Goal: Transaction & Acquisition: Book appointment/travel/reservation

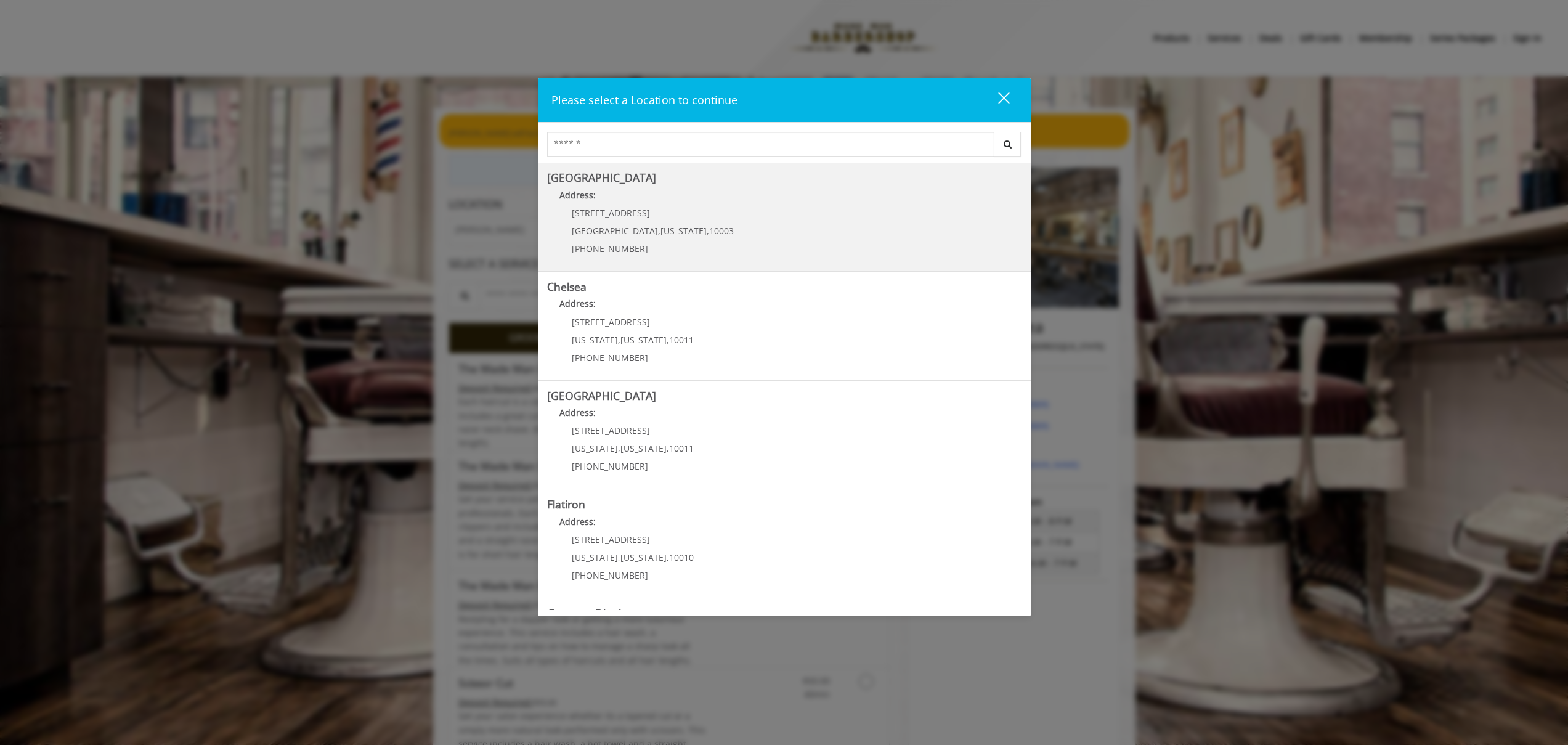
click at [774, 203] on Village "Address:" at bounding box center [784, 198] width 474 height 20
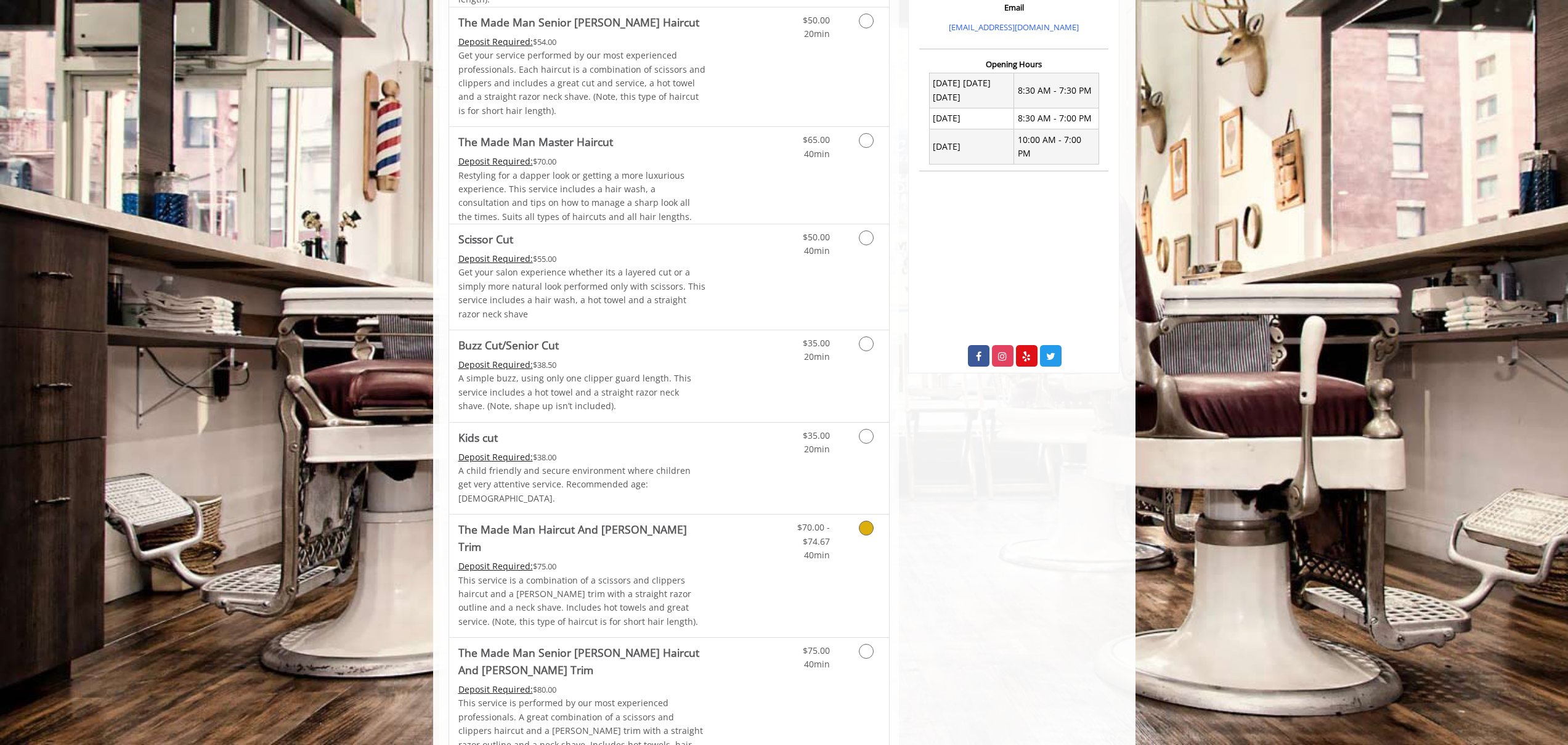
scroll to position [46, 0]
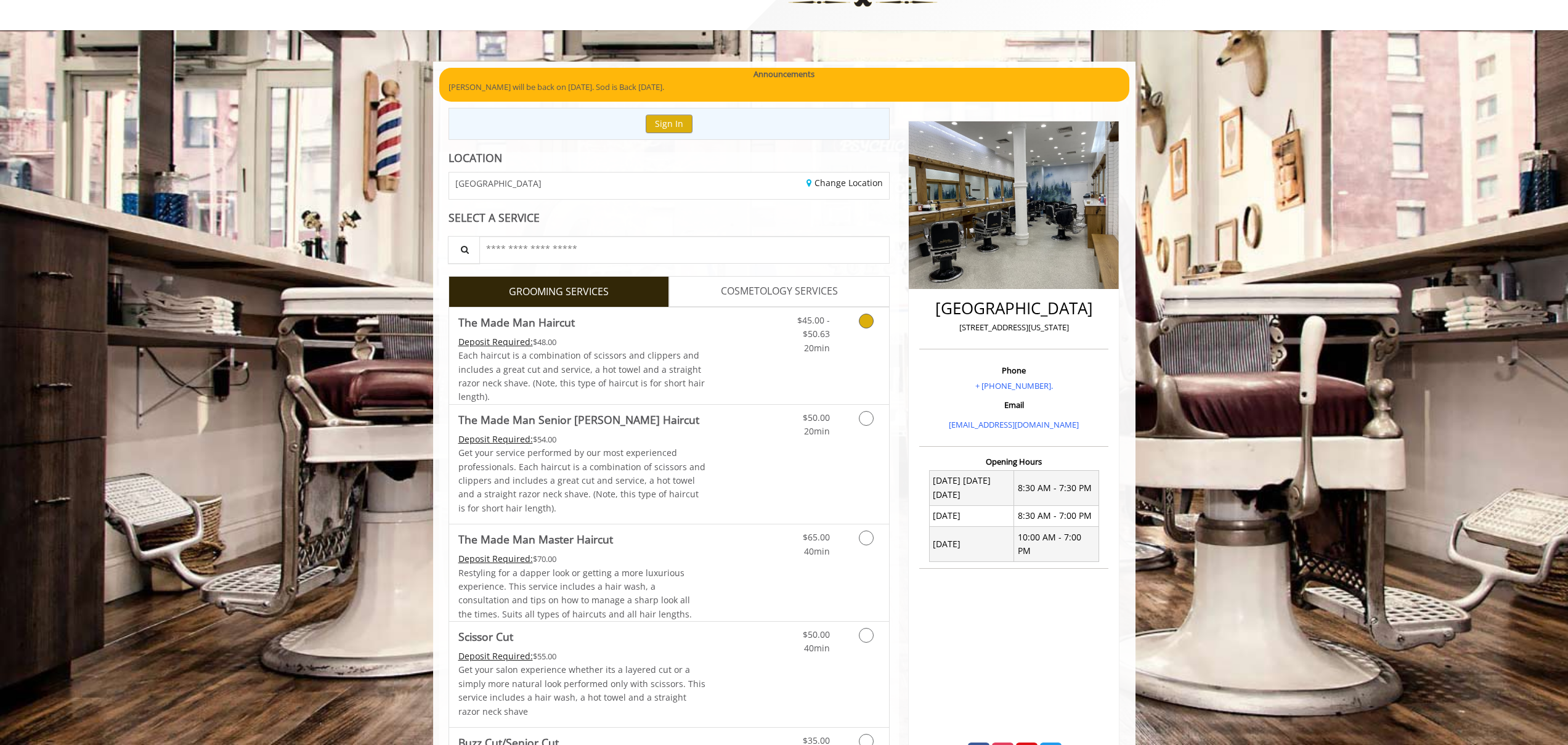
click at [862, 324] on icon "Grooming services" at bounding box center [866, 321] width 15 height 15
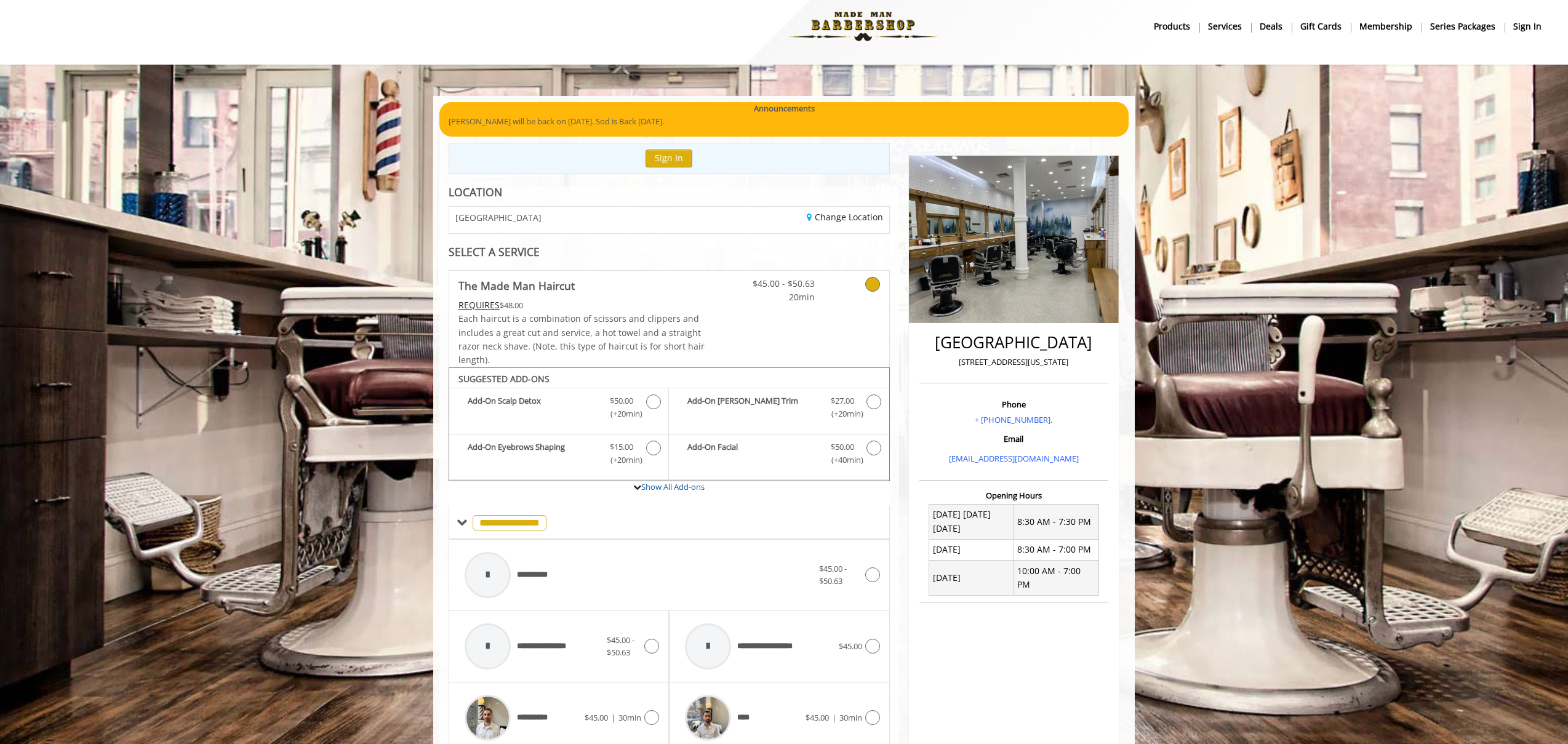
scroll to position [0, 0]
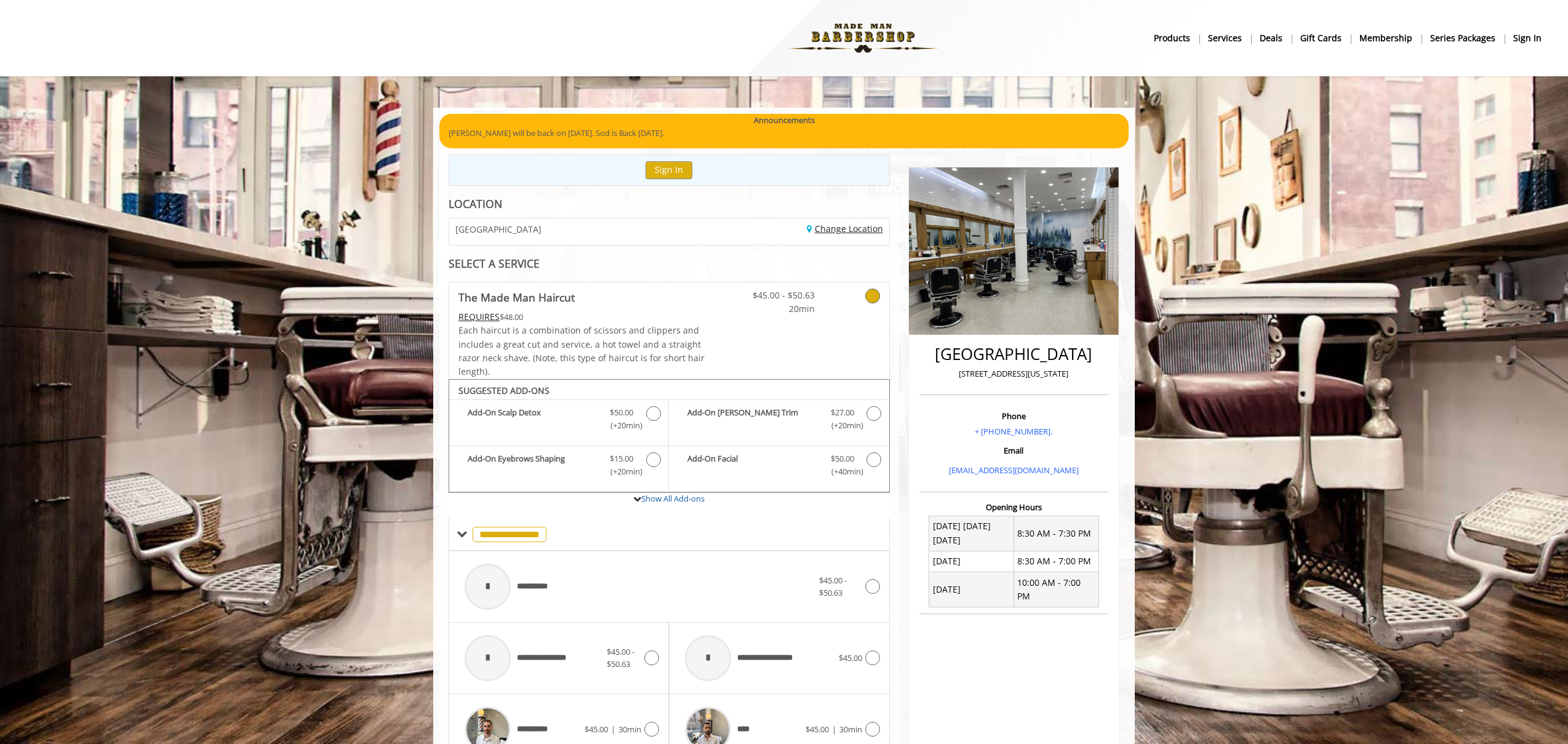
click at [828, 229] on link "Change Location" at bounding box center [844, 229] width 76 height 12
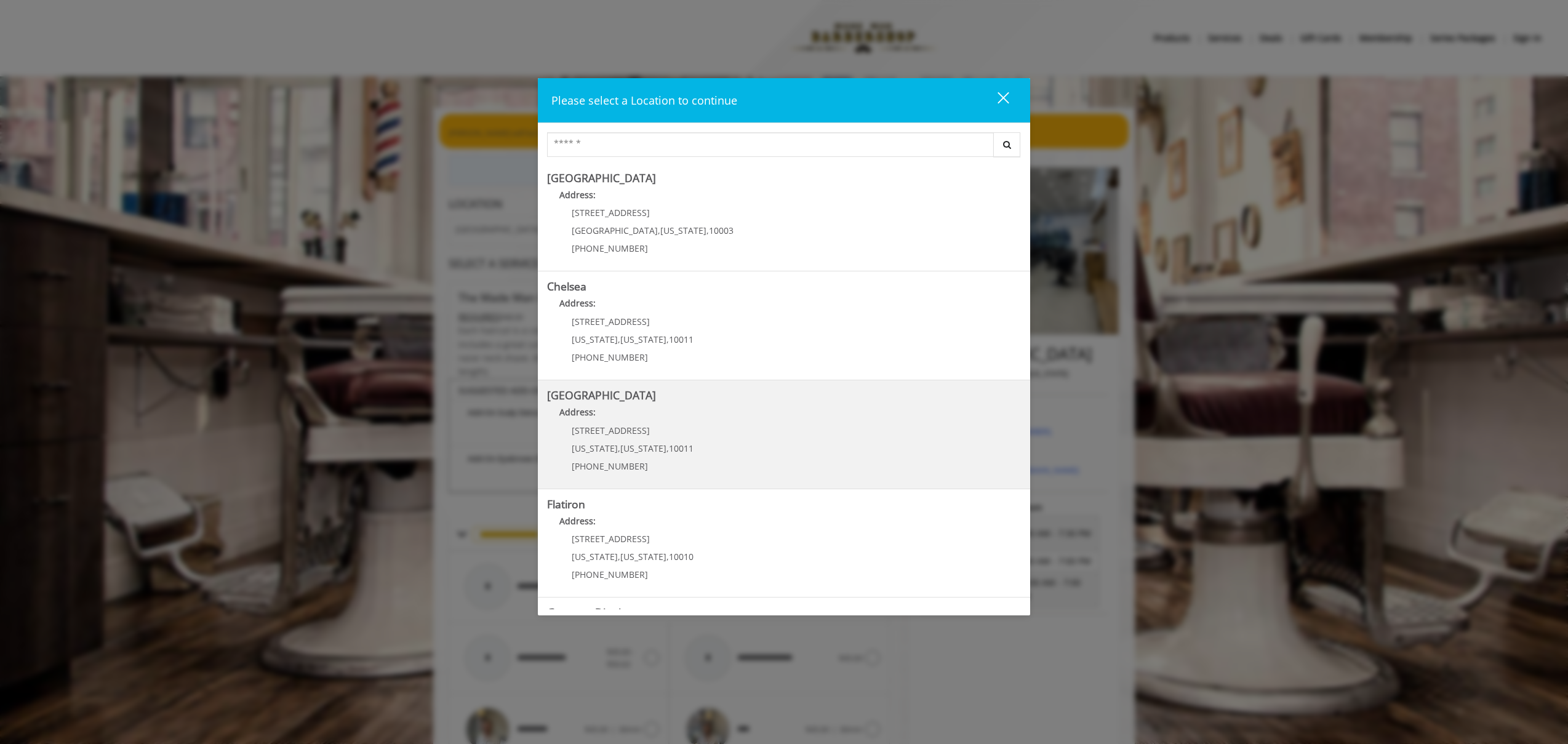
click at [716, 432] on Street "Chelsea 15th Street Address: 267 W 15th St New York , New York , 10011 (646) 85…" at bounding box center [784, 434] width 474 height 90
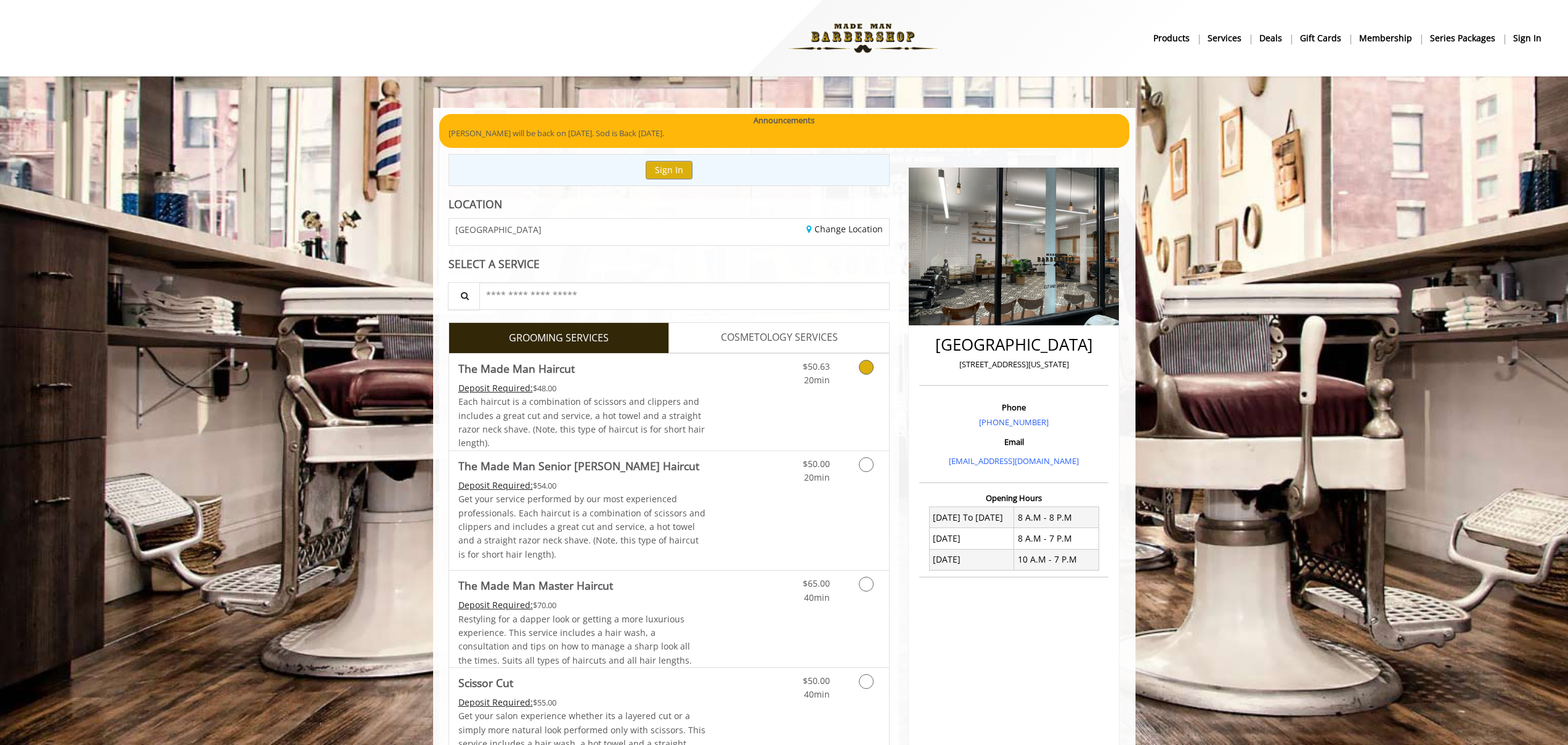
click at [868, 367] on icon "Grooming services" at bounding box center [866, 367] width 15 height 15
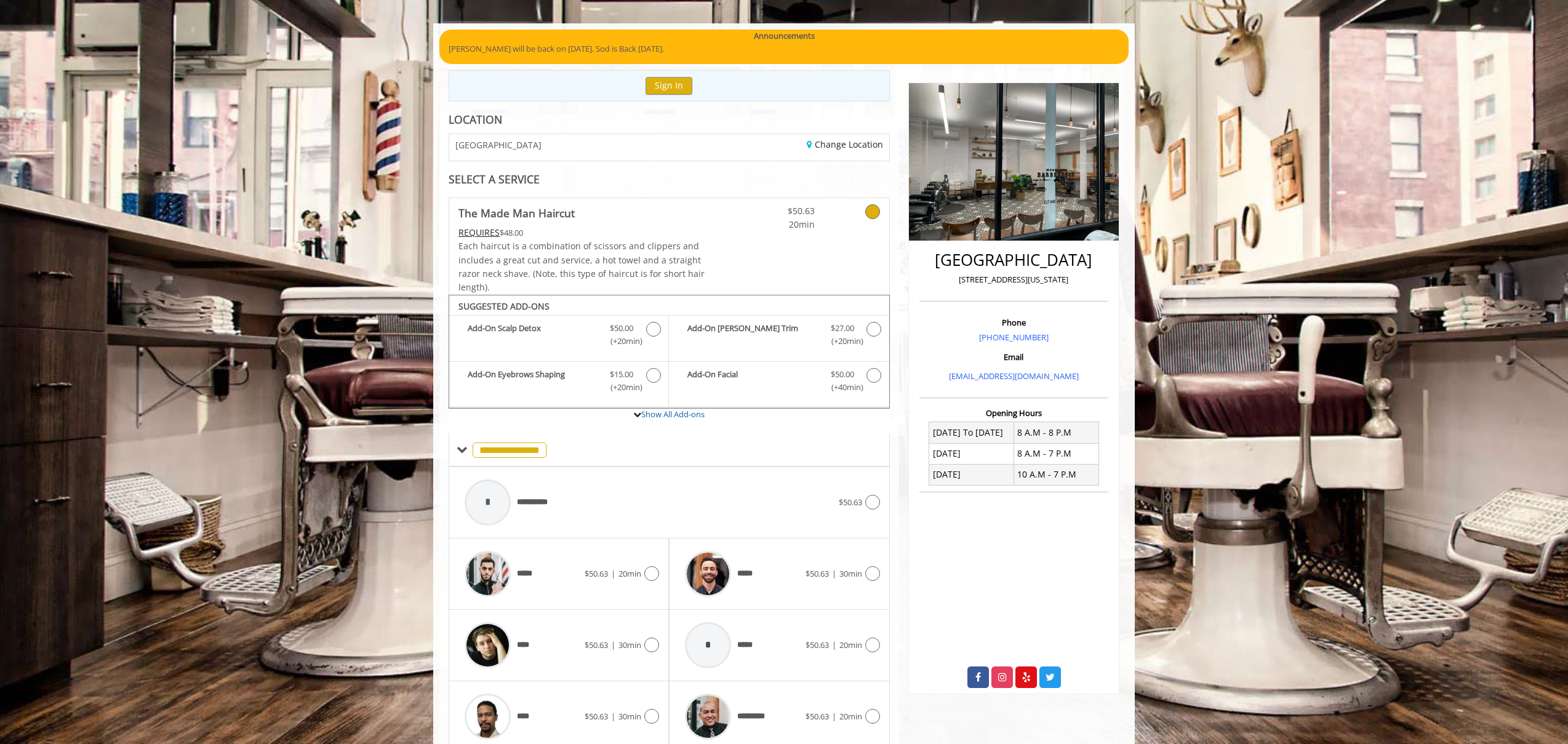
scroll to position [136, 0]
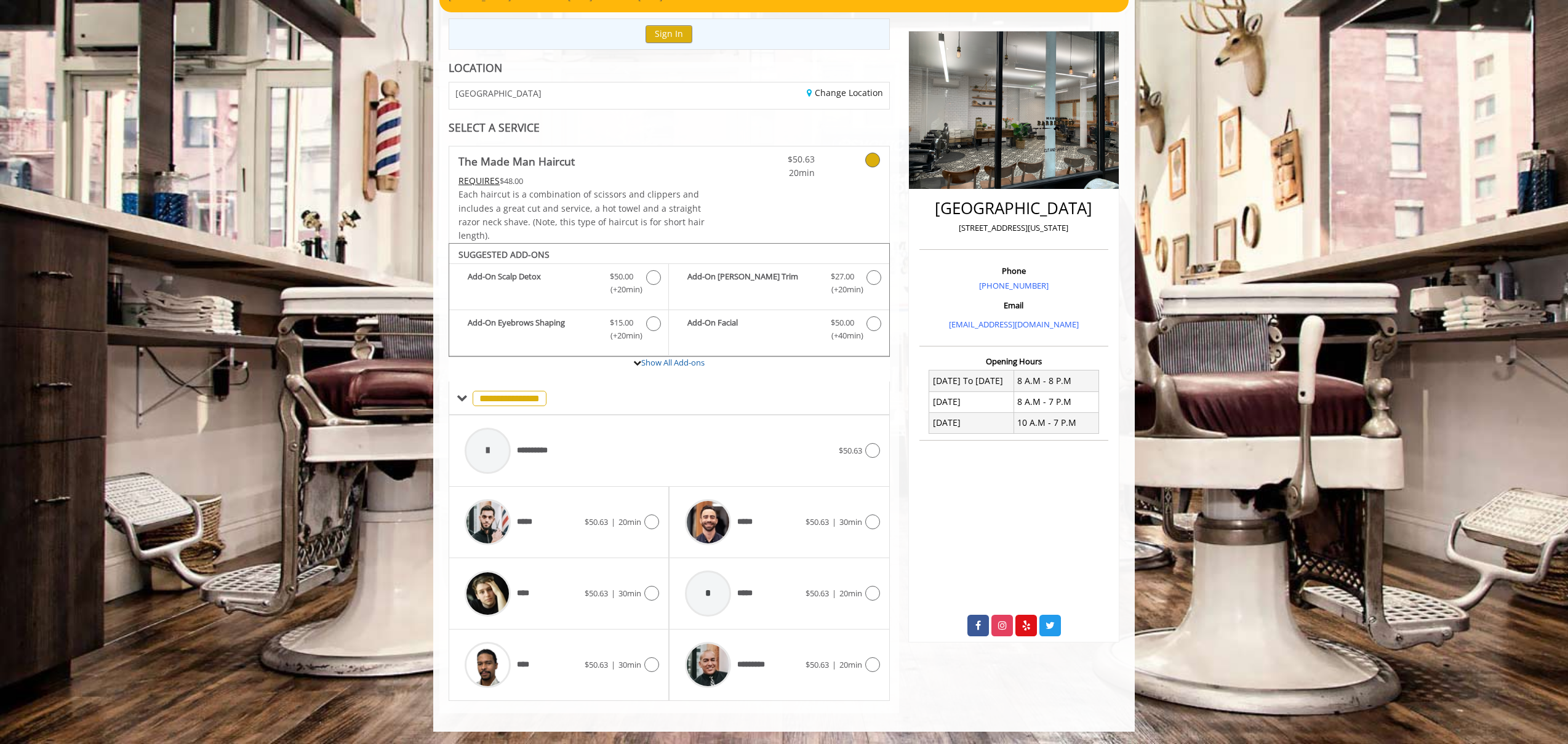
click at [545, 102] on div "CHELSEA 15TH STREET" at bounding box center [554, 96] width 229 height 27
click at [858, 93] on link "Change Location" at bounding box center [844, 92] width 76 height 12
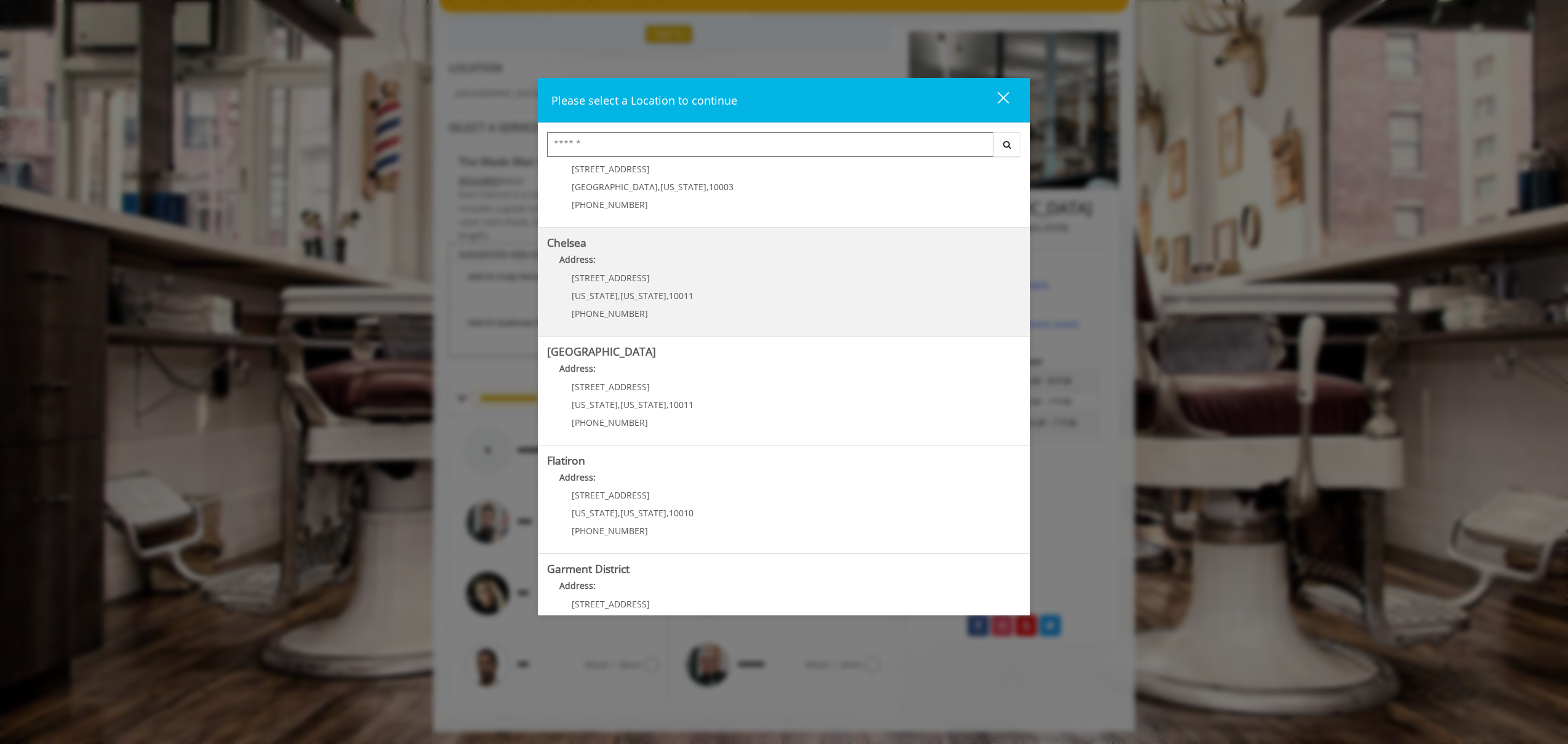
scroll to position [97, 0]
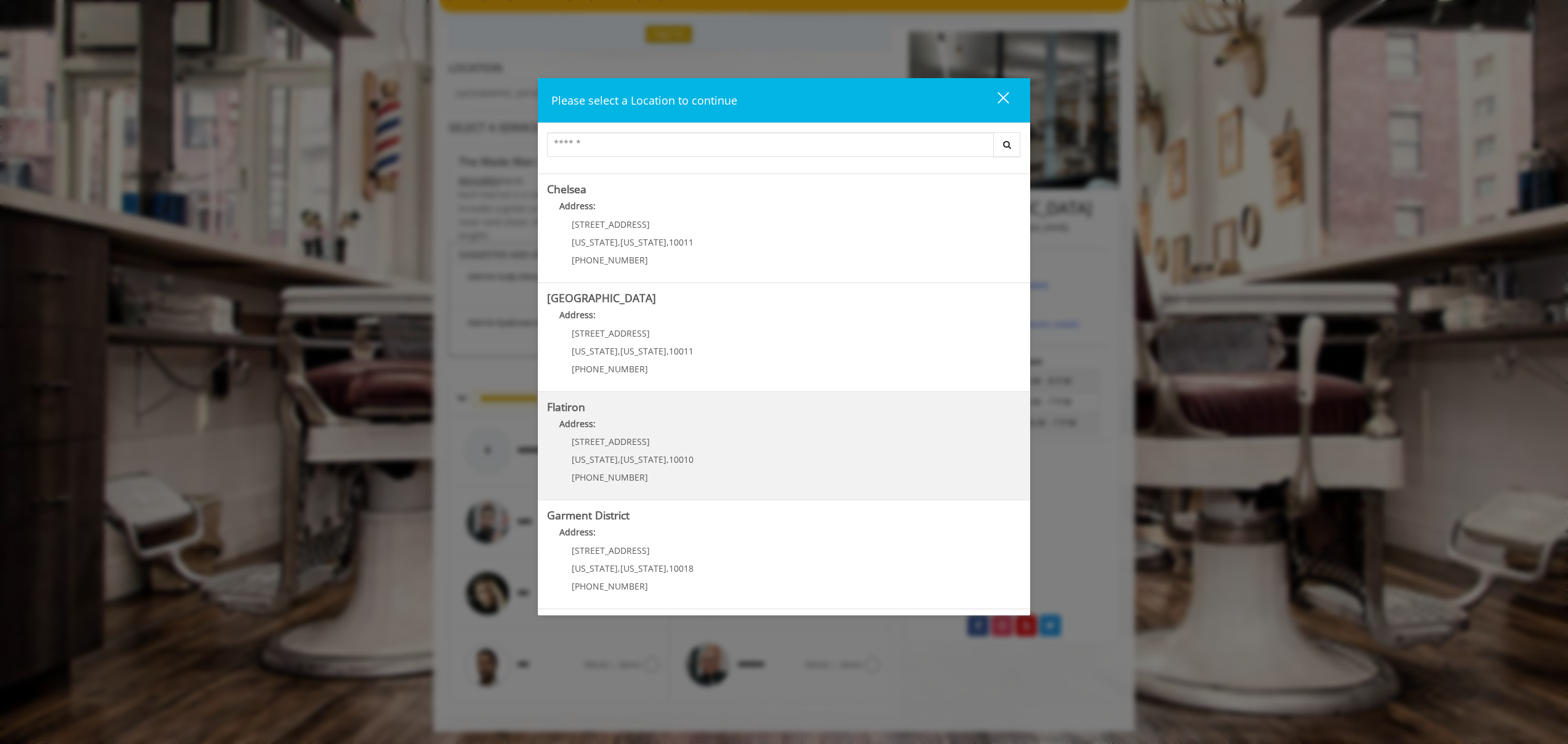
click at [676, 459] on span "10010" at bounding box center [680, 459] width 24 height 12
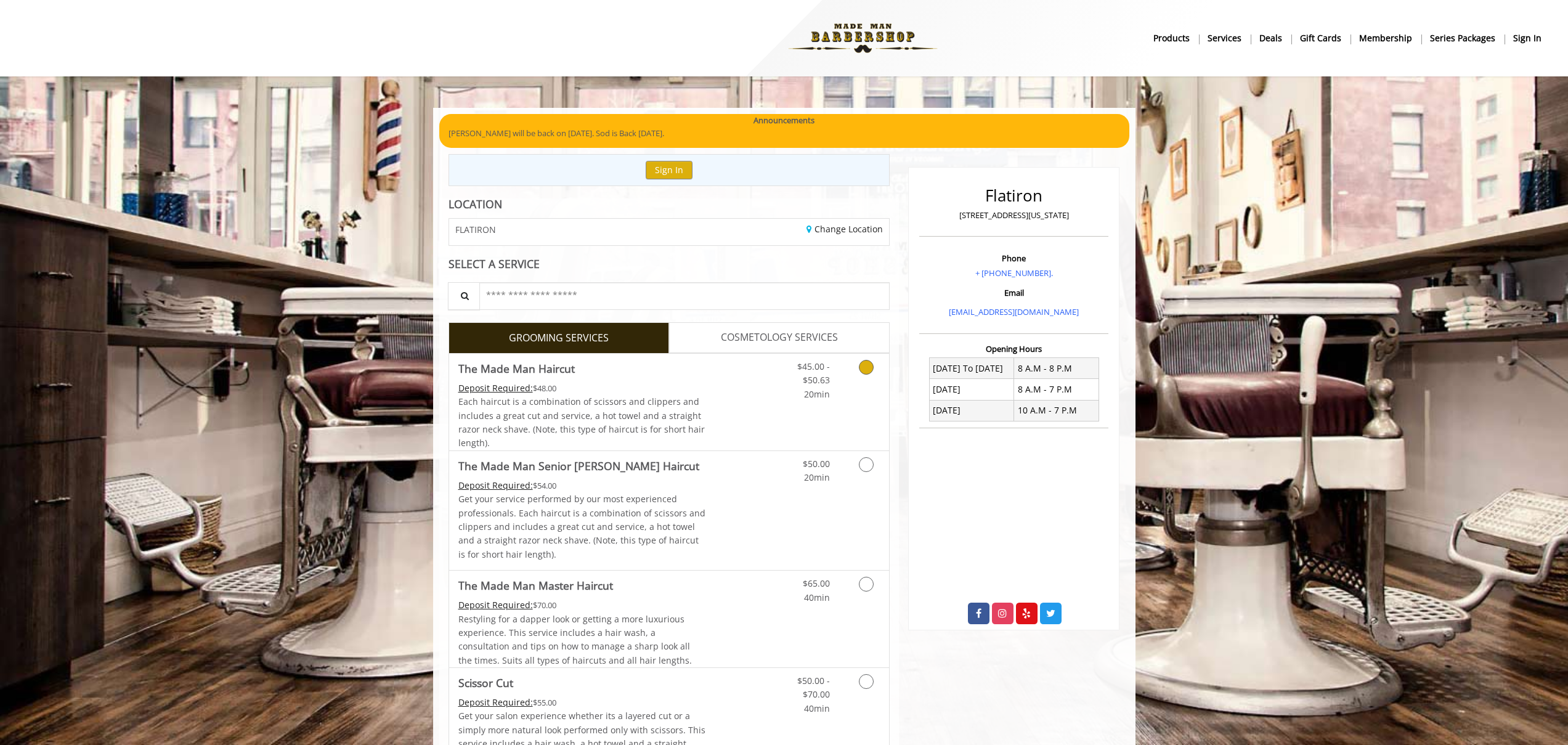
click at [869, 367] on icon "Grooming services" at bounding box center [866, 367] width 15 height 15
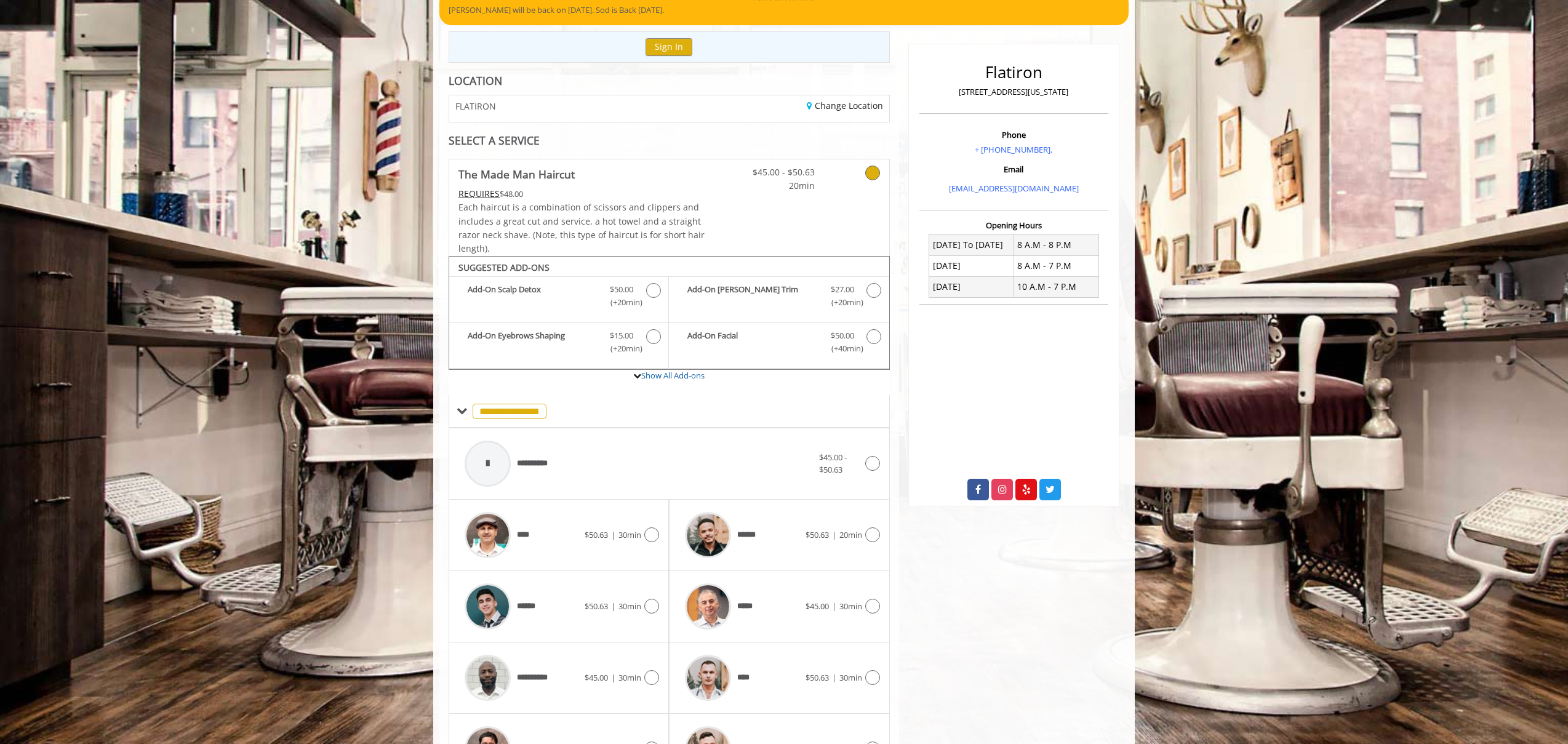
scroll to position [117, 0]
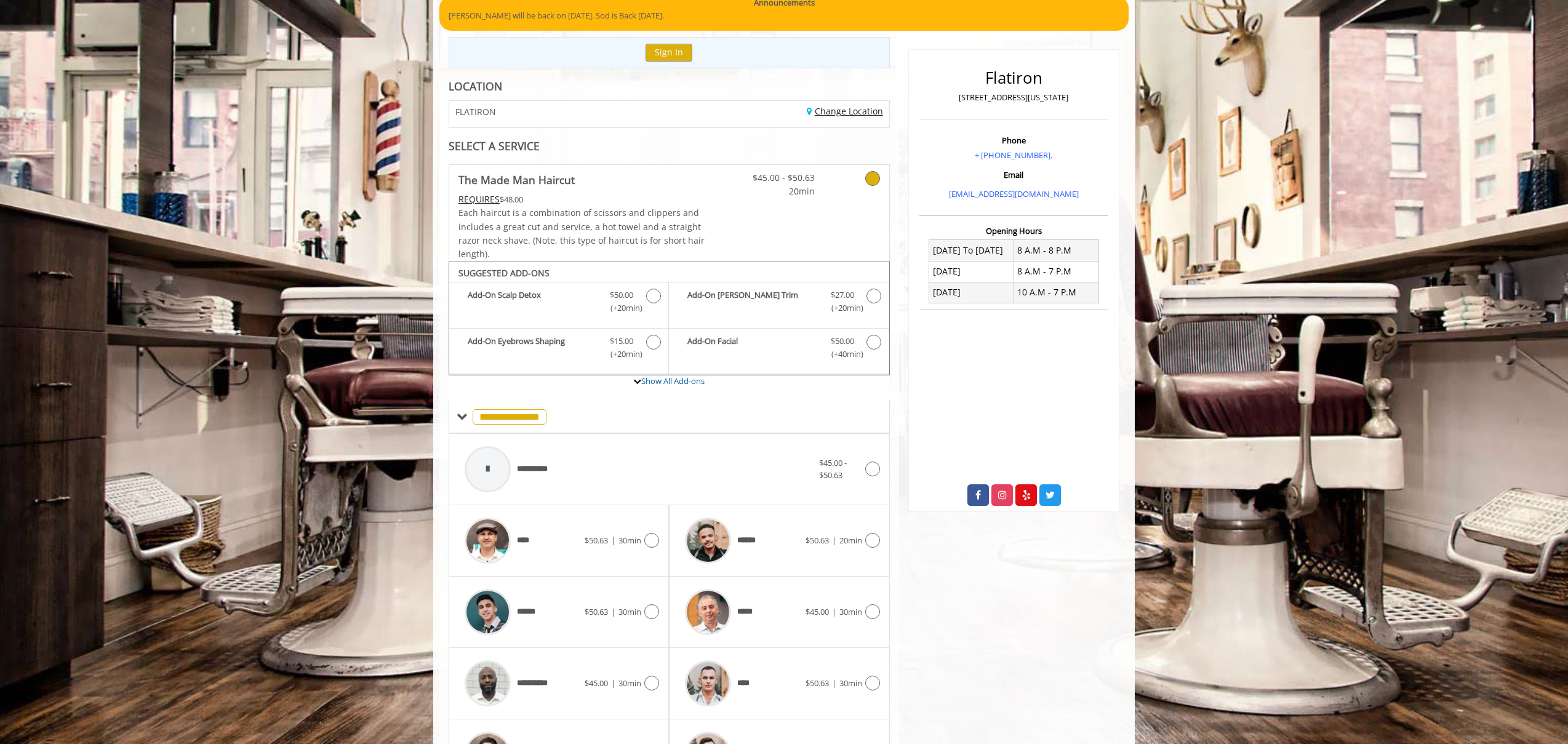
click at [863, 115] on link "Change Location" at bounding box center [844, 110] width 76 height 12
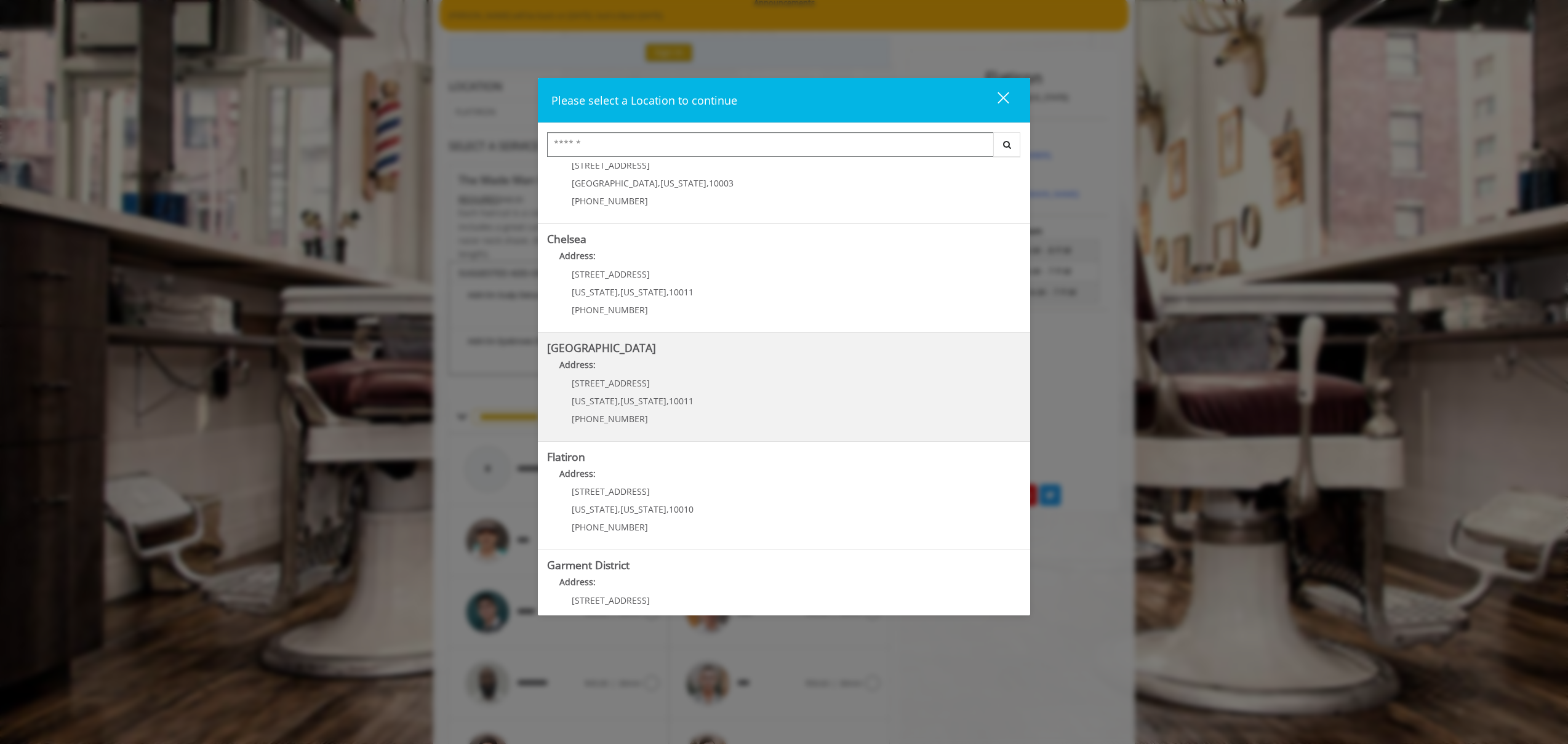
scroll to position [97, 0]
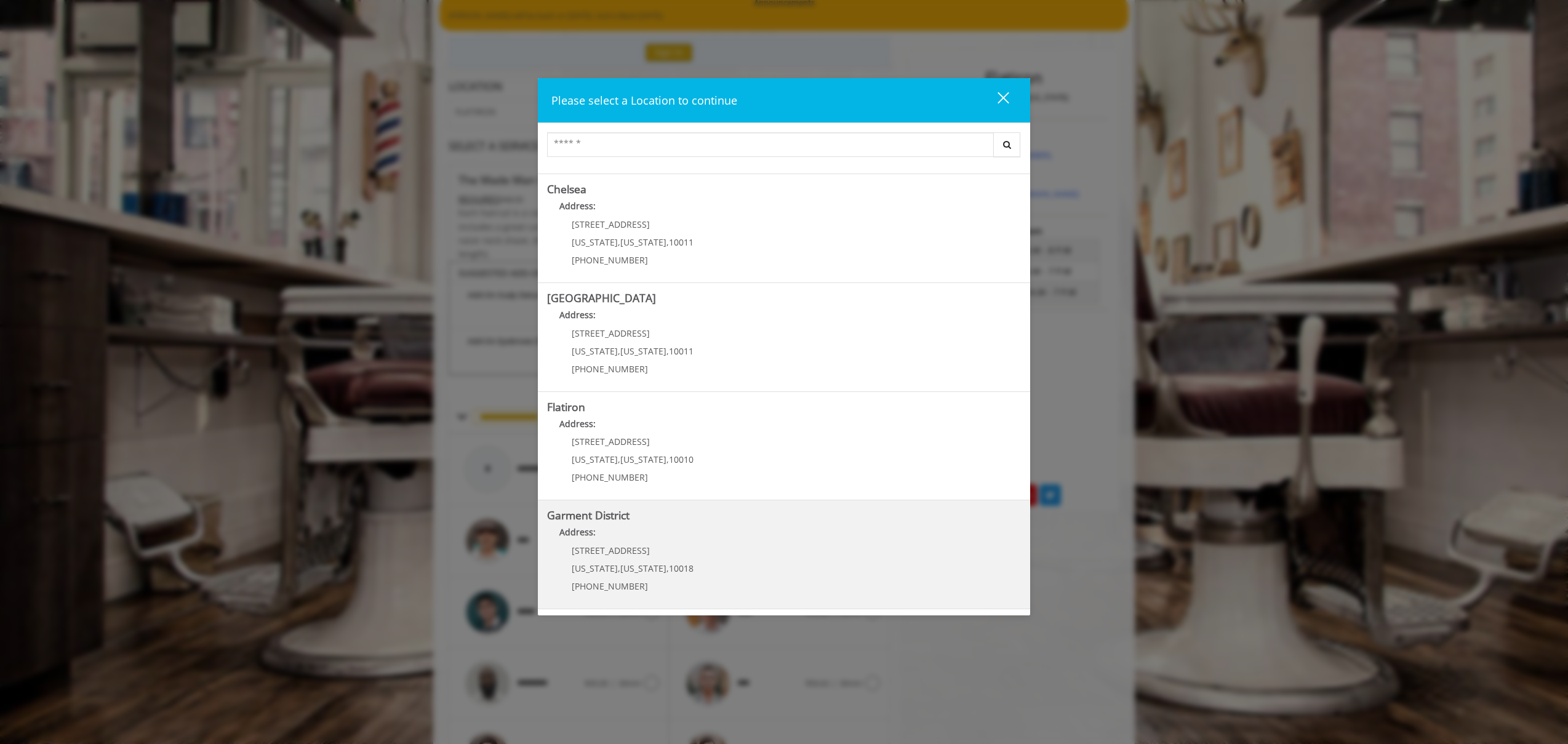
click at [679, 574] on div "1400 Broadway New York , New York , 10018 (212) 997-4247" at bounding box center [623, 572] width 153 height 53
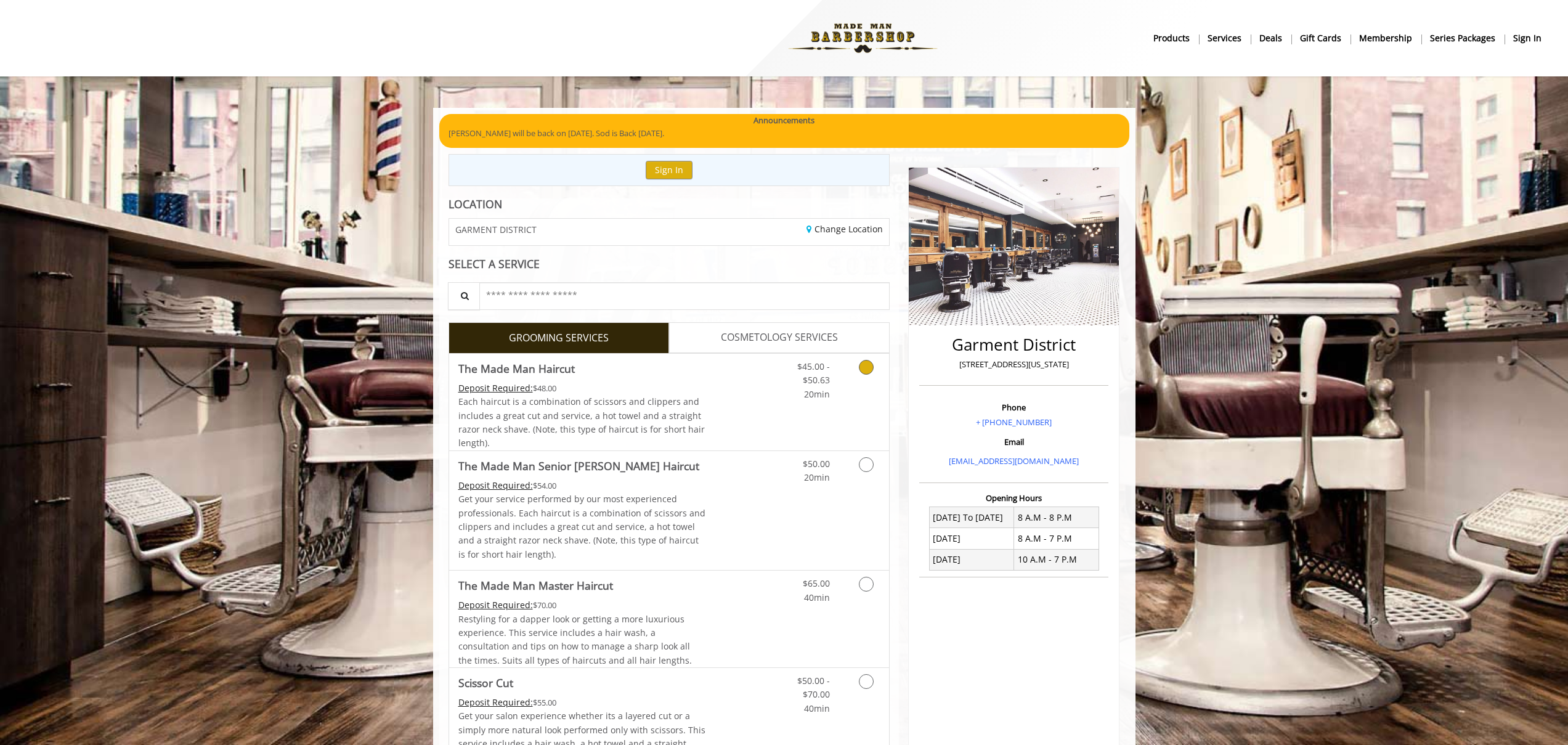
click at [862, 368] on icon "Grooming services" at bounding box center [866, 367] width 15 height 15
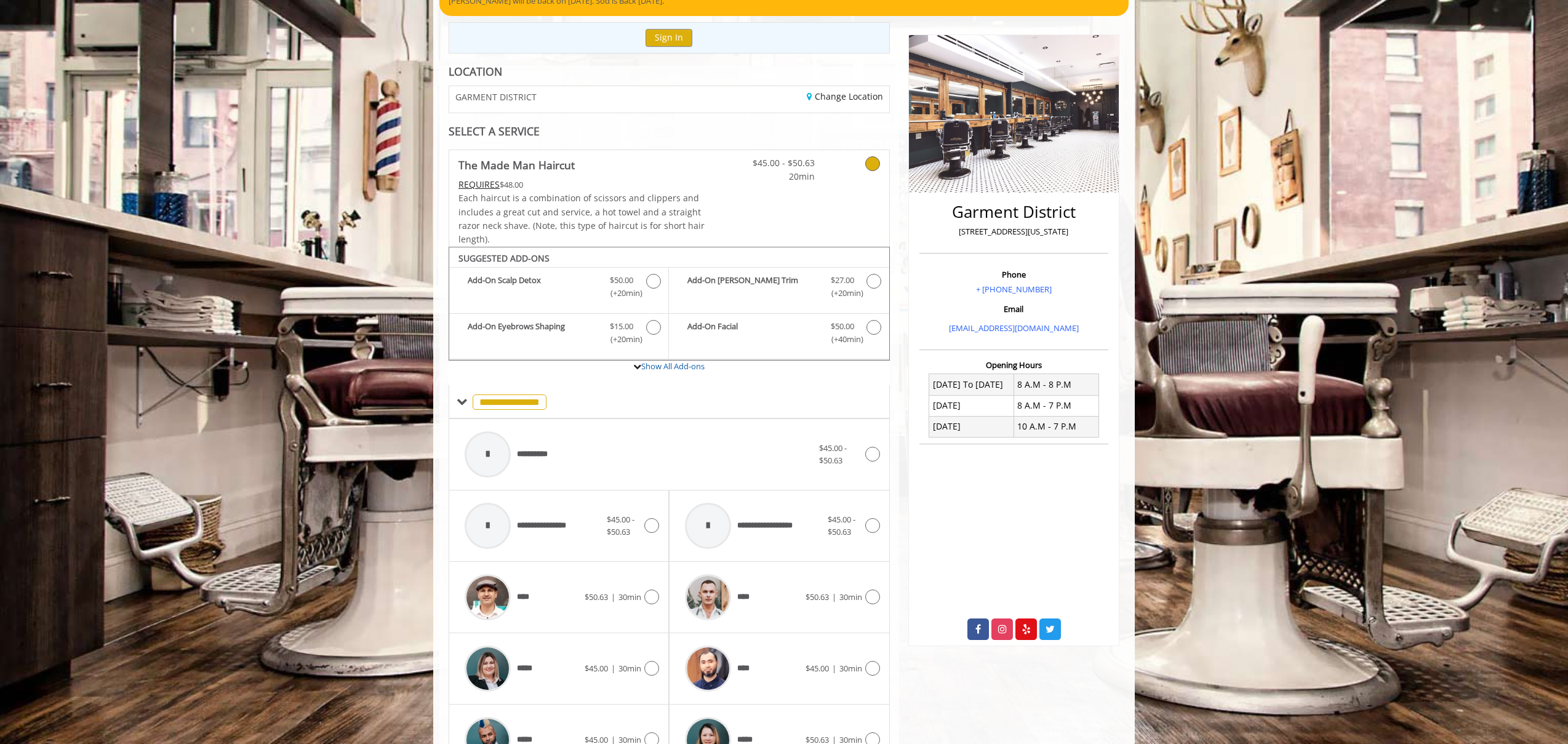
scroll to position [79, 0]
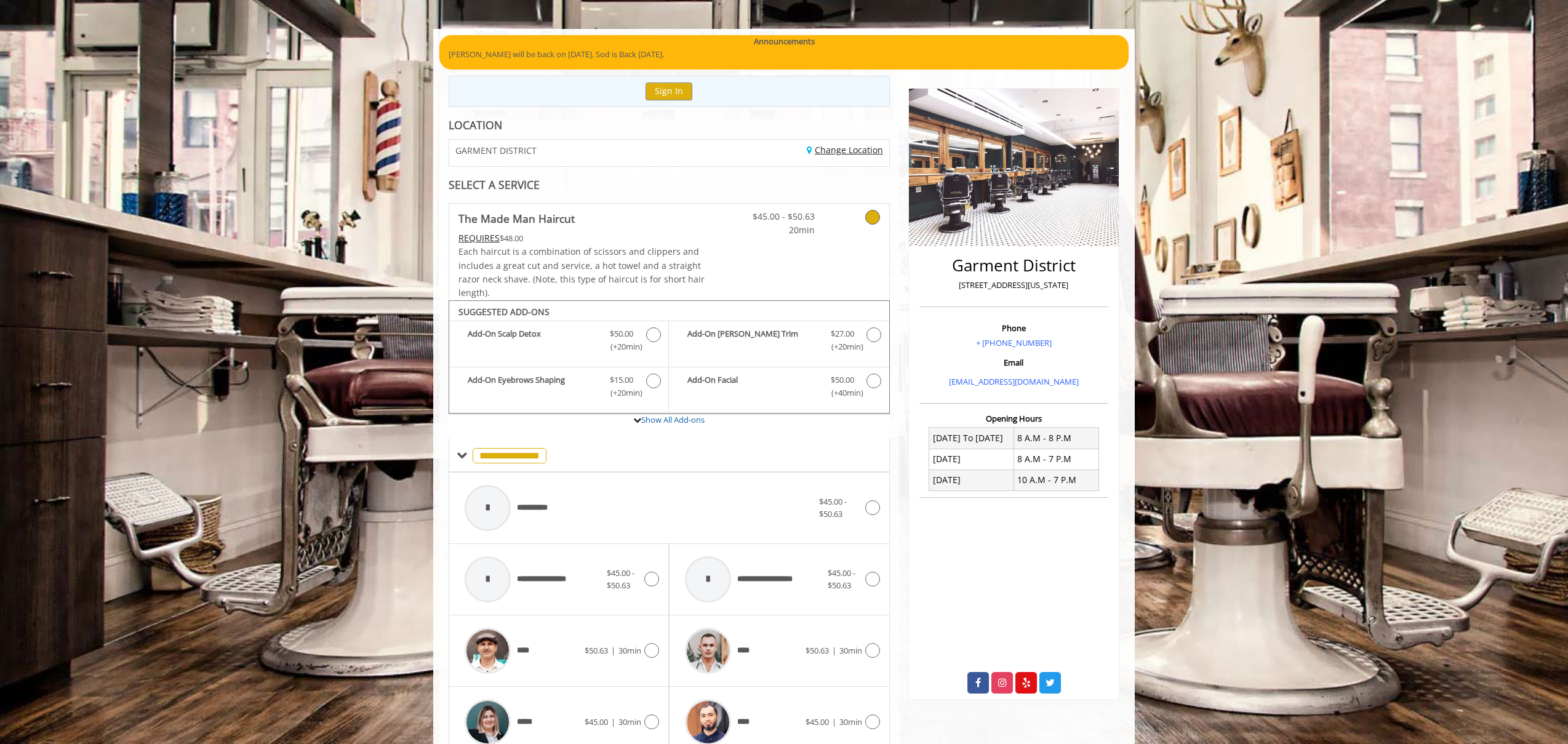
click at [844, 150] on link "Change Location" at bounding box center [844, 150] width 76 height 12
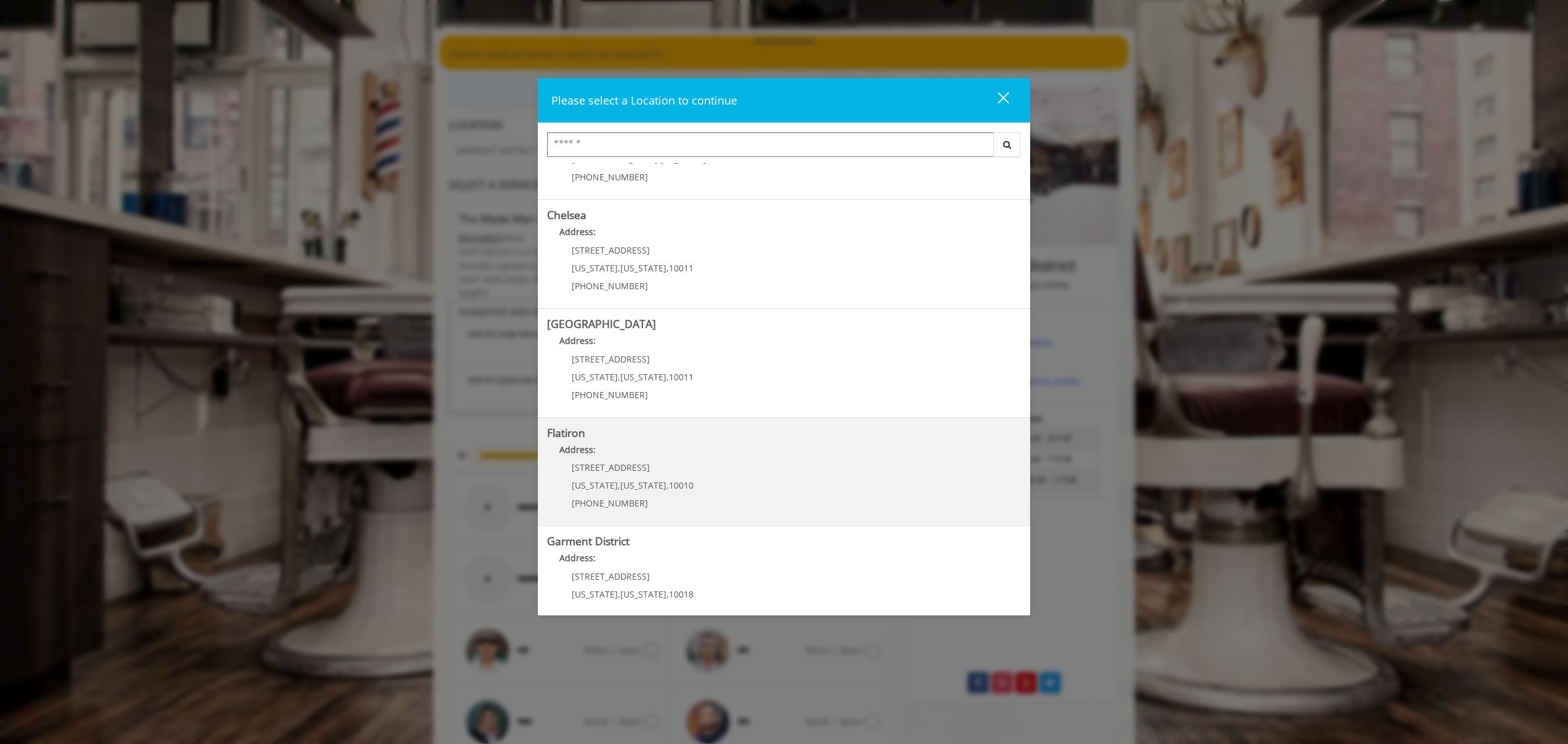
scroll to position [97, 0]
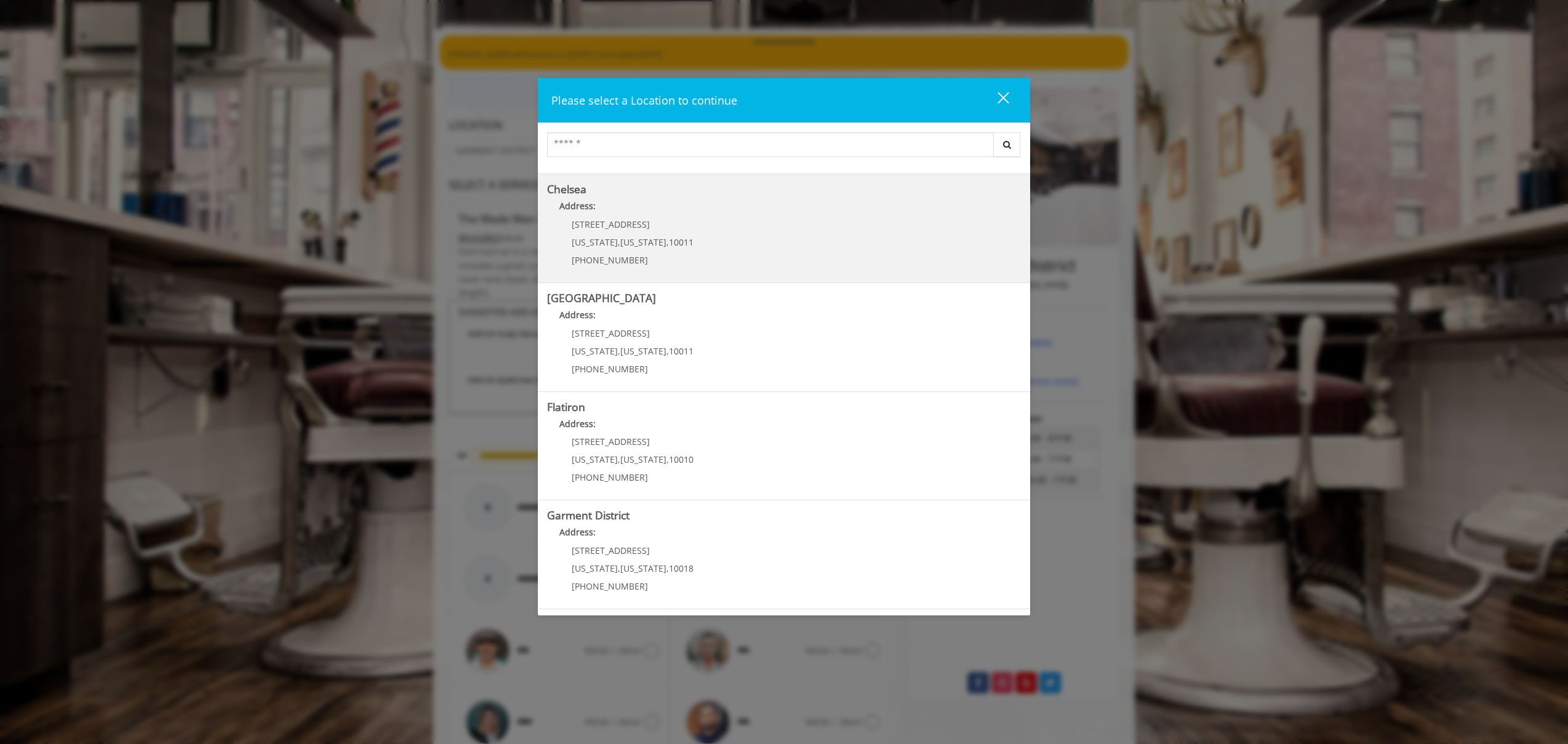
click at [720, 237] on link "Chelsea Address: 169/170 W 23rd St New York , New York , 10011 (917) 639-3902" at bounding box center [784, 228] width 474 height 90
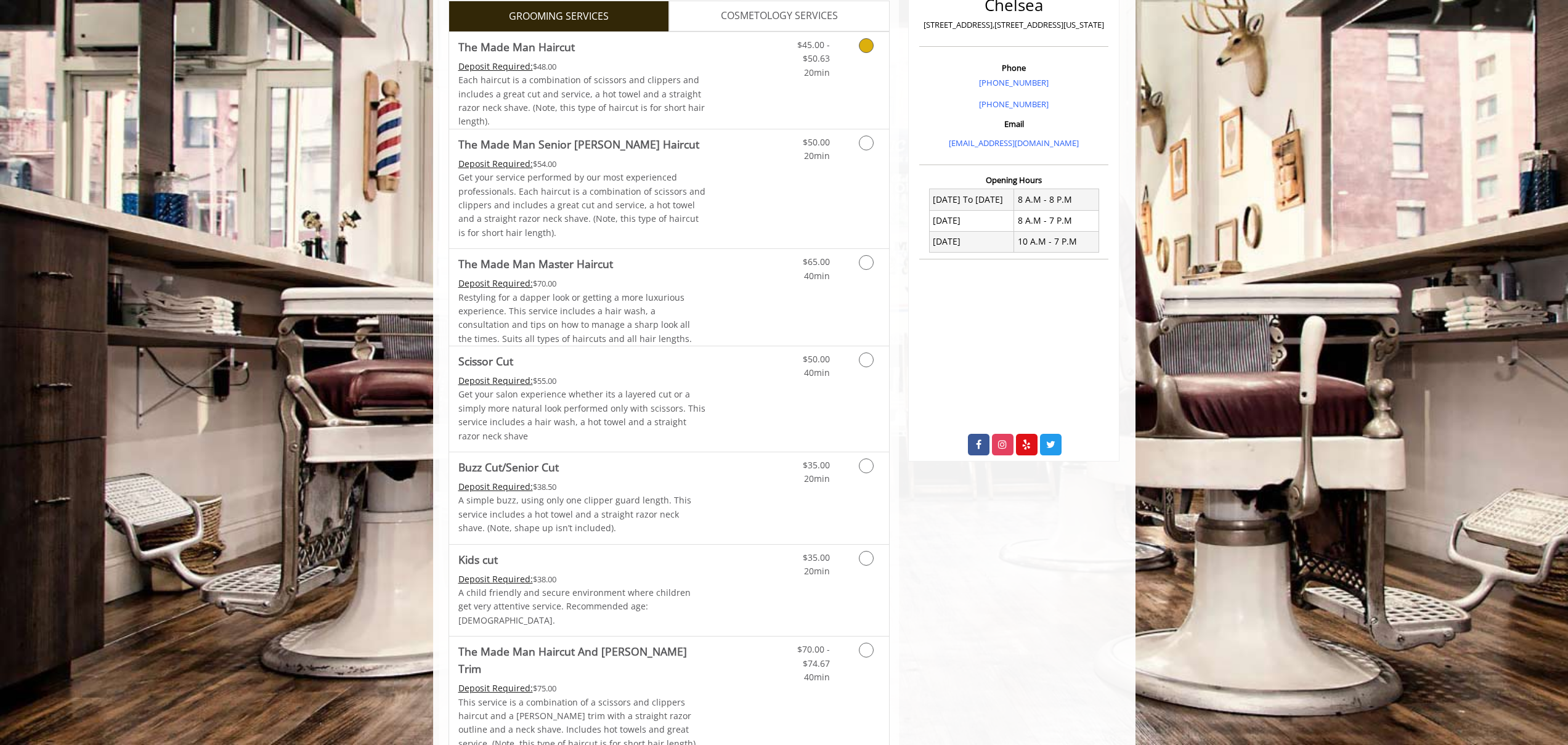
scroll to position [351, 0]
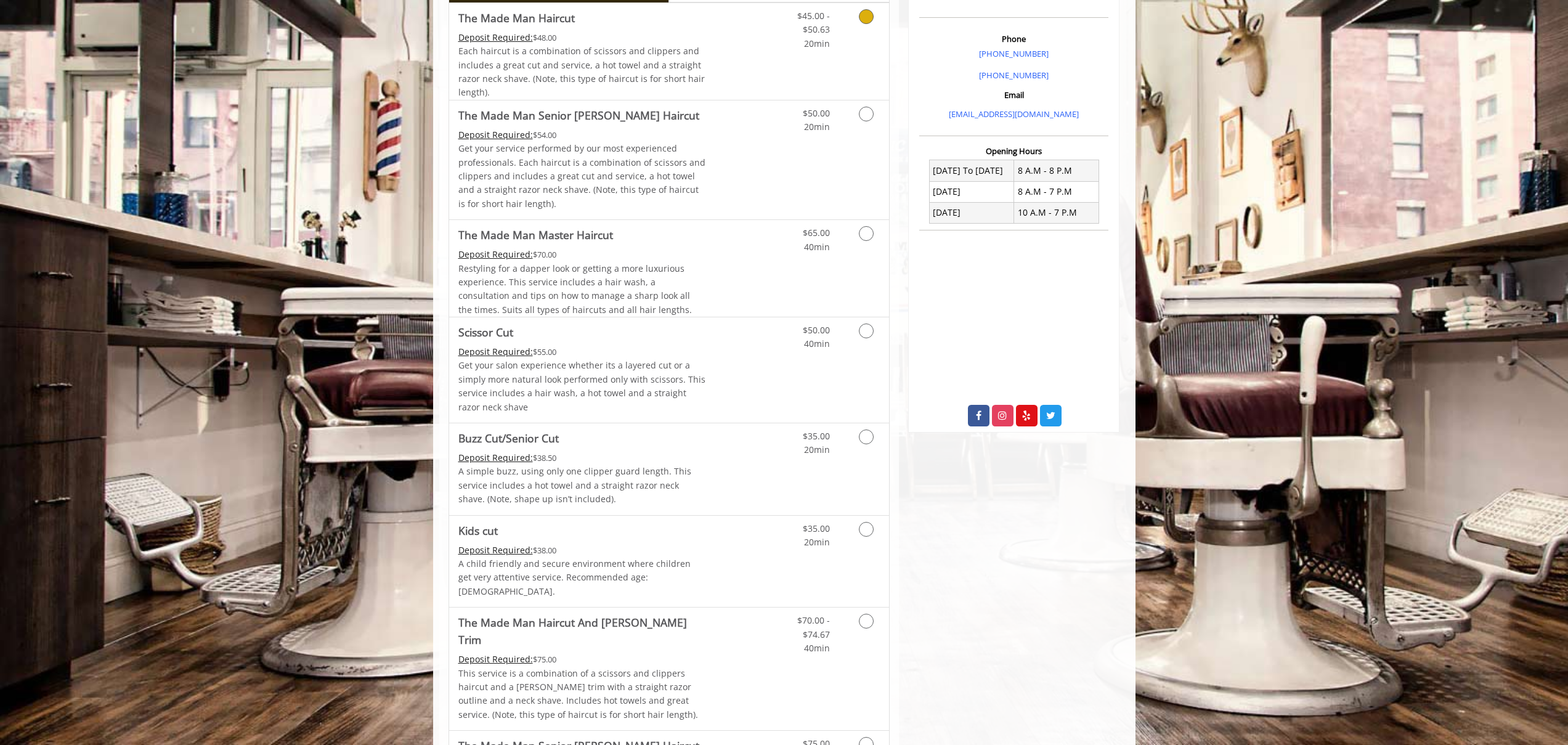
click at [868, 22] on icon "Grooming services" at bounding box center [866, 16] width 15 height 15
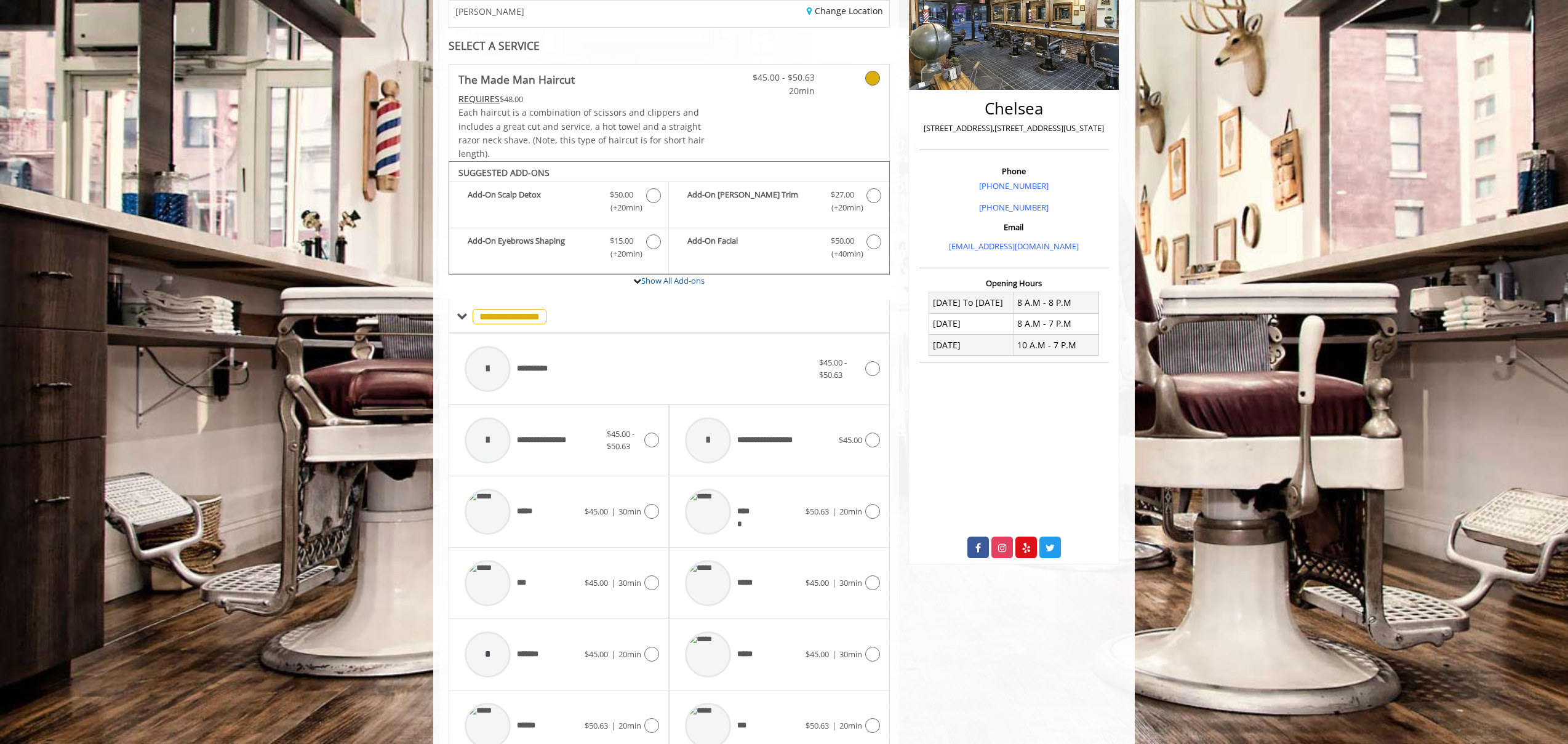
scroll to position [172, 0]
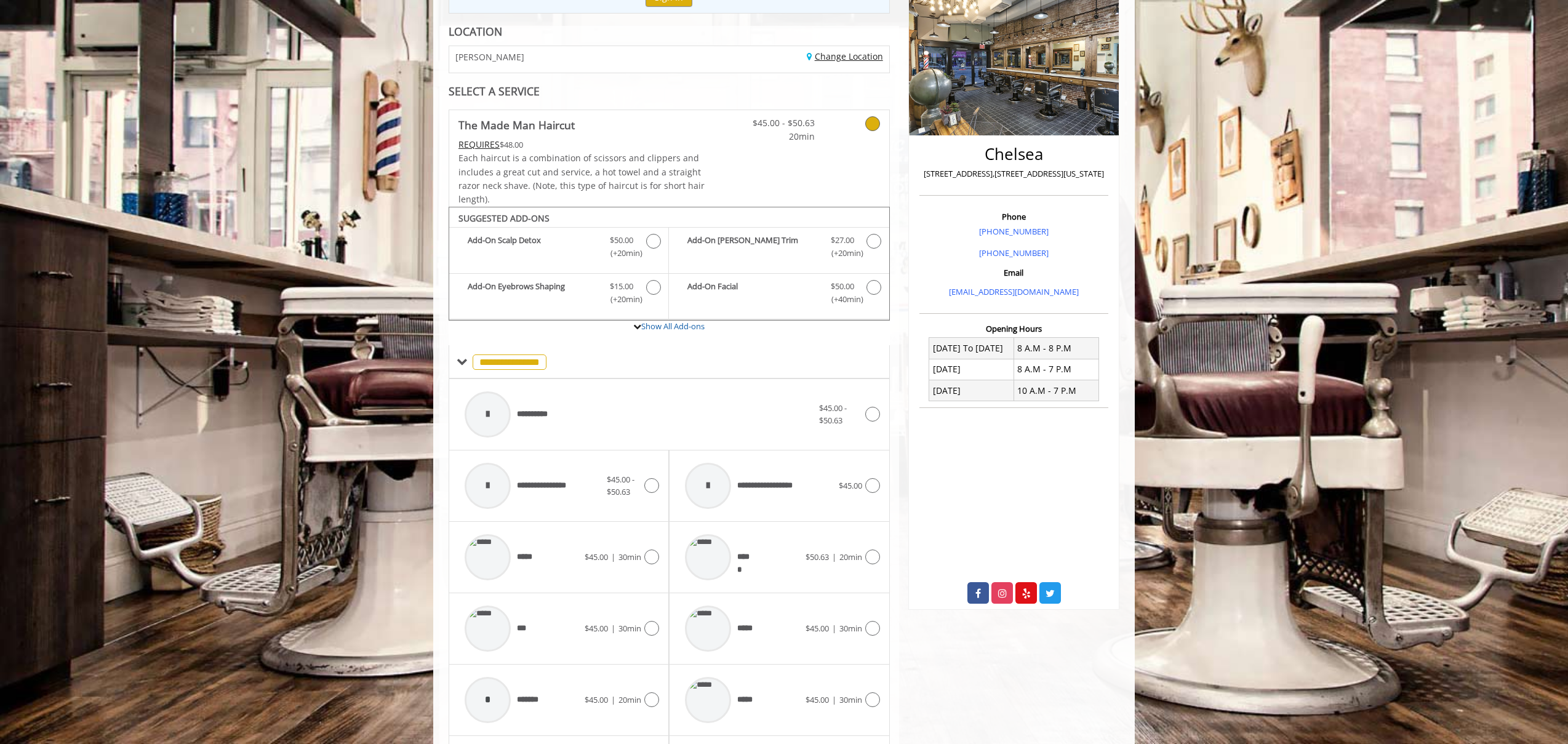
click at [845, 53] on link "Change Location" at bounding box center [844, 56] width 76 height 12
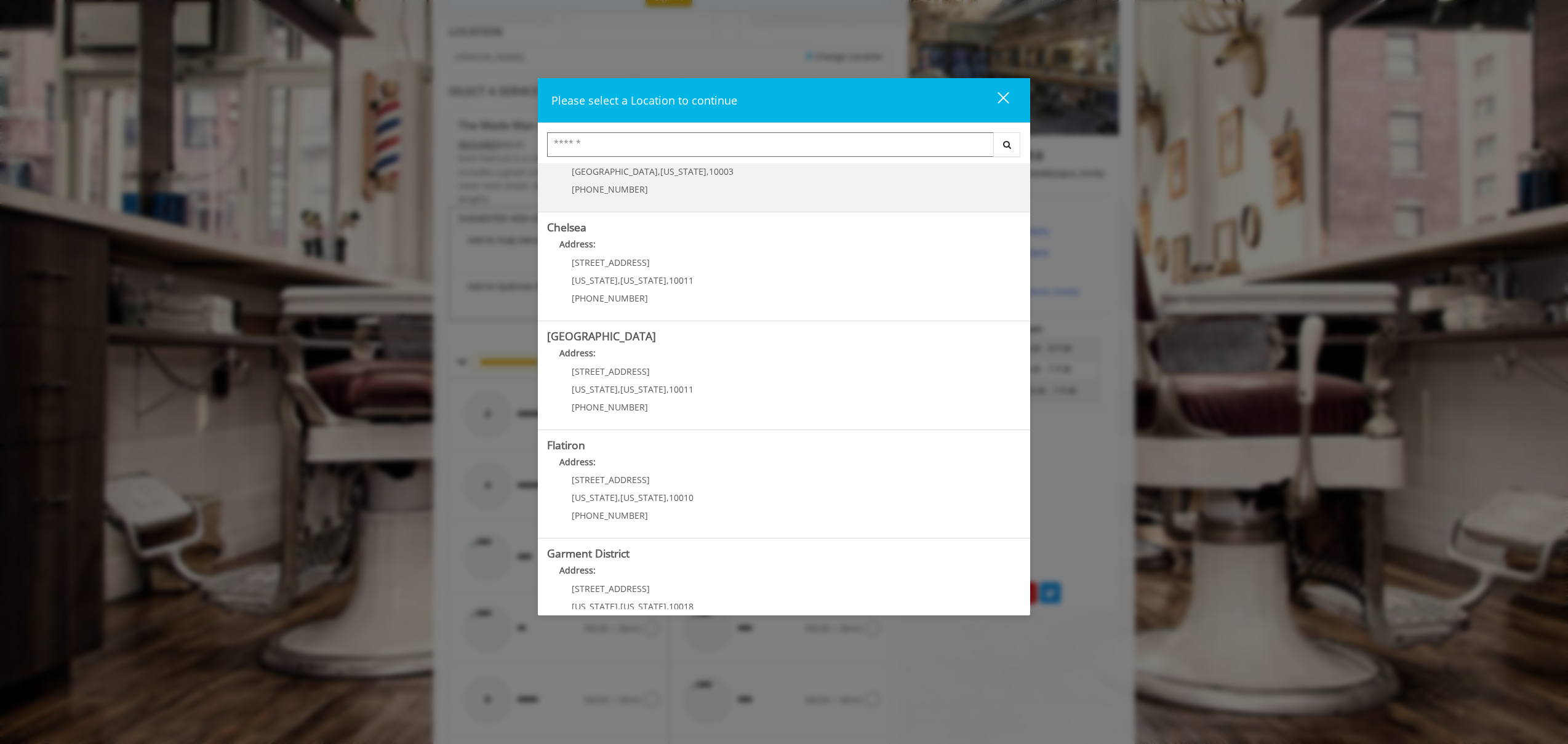
scroll to position [0, 0]
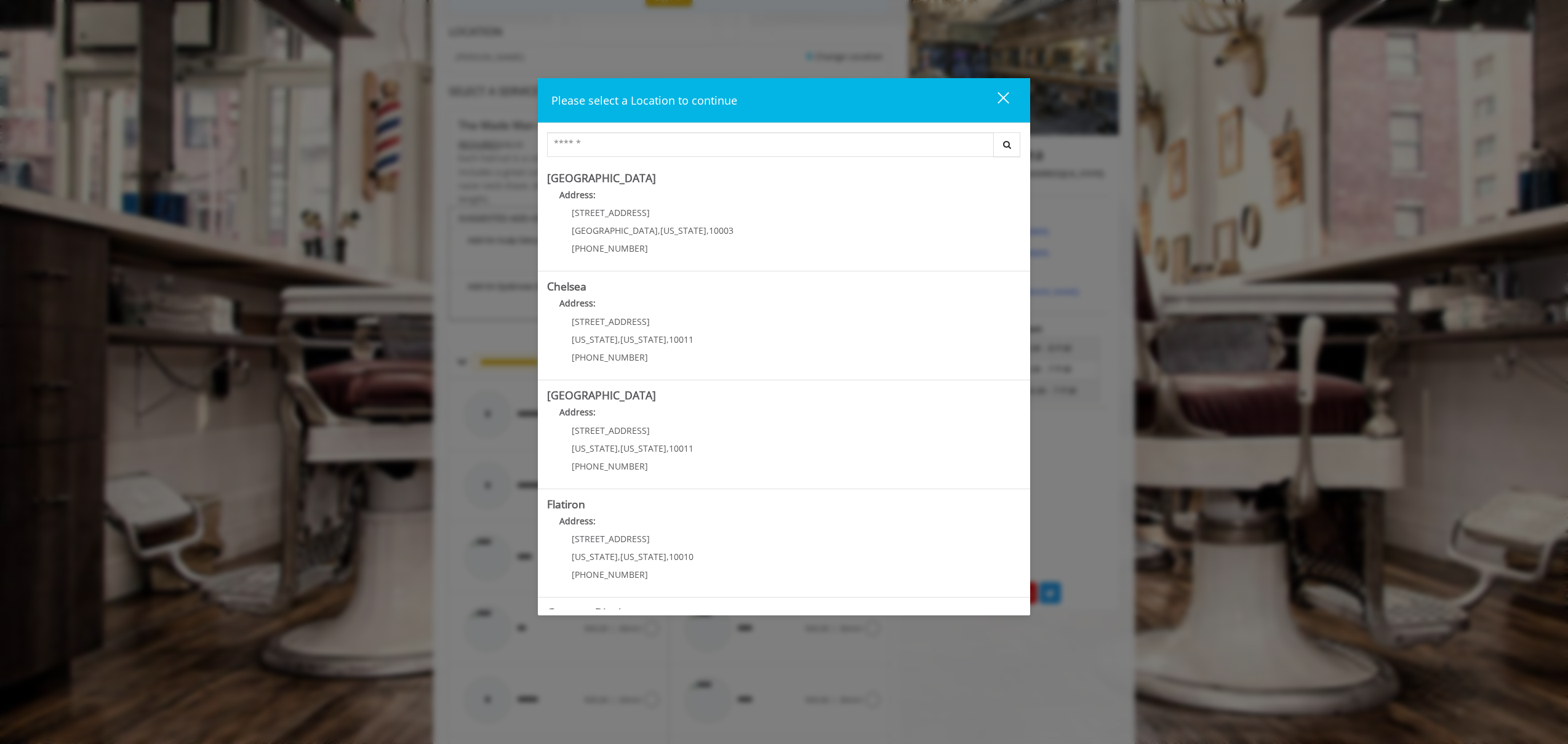
click at [1004, 102] on div "close" at bounding box center [995, 100] width 24 height 19
